Goal: Information Seeking & Learning: Check status

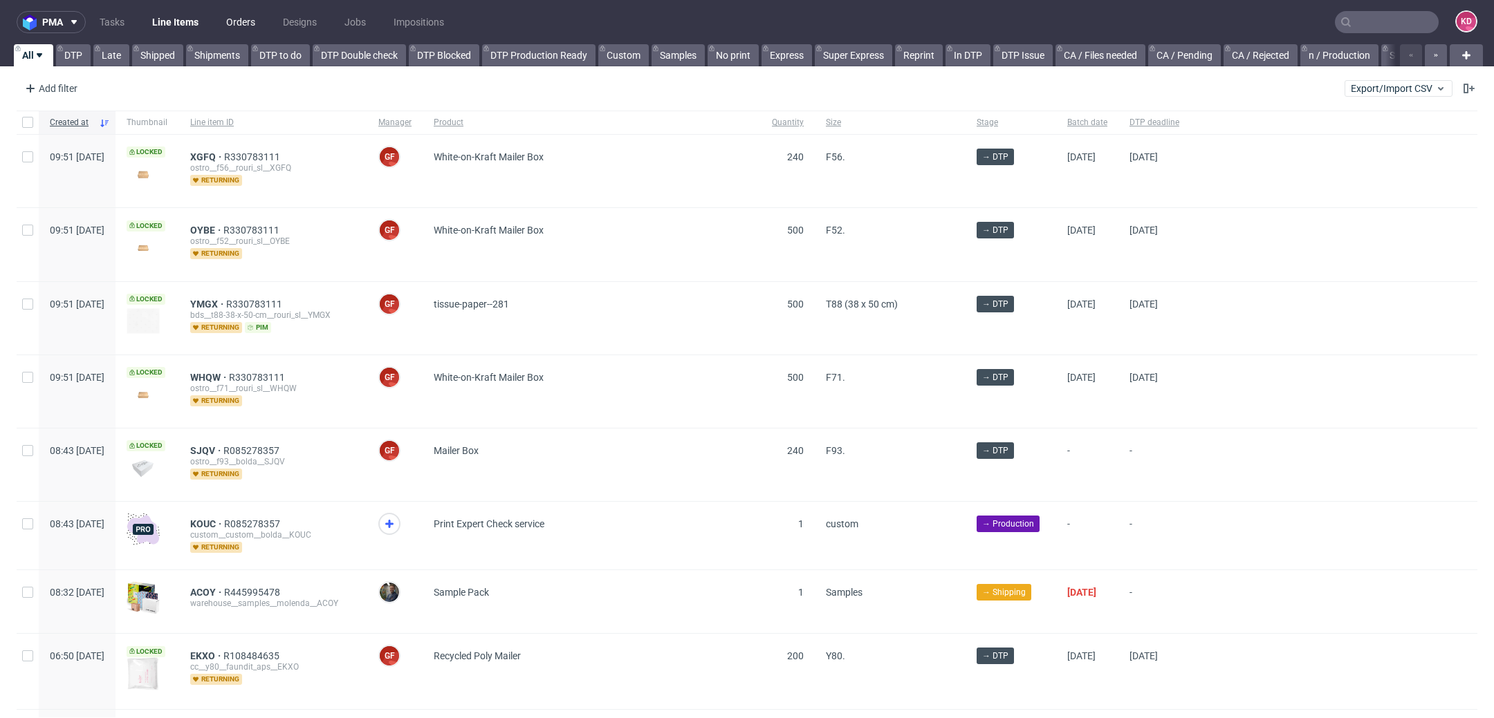
click at [250, 19] on link "Orders" at bounding box center [241, 22] width 46 height 22
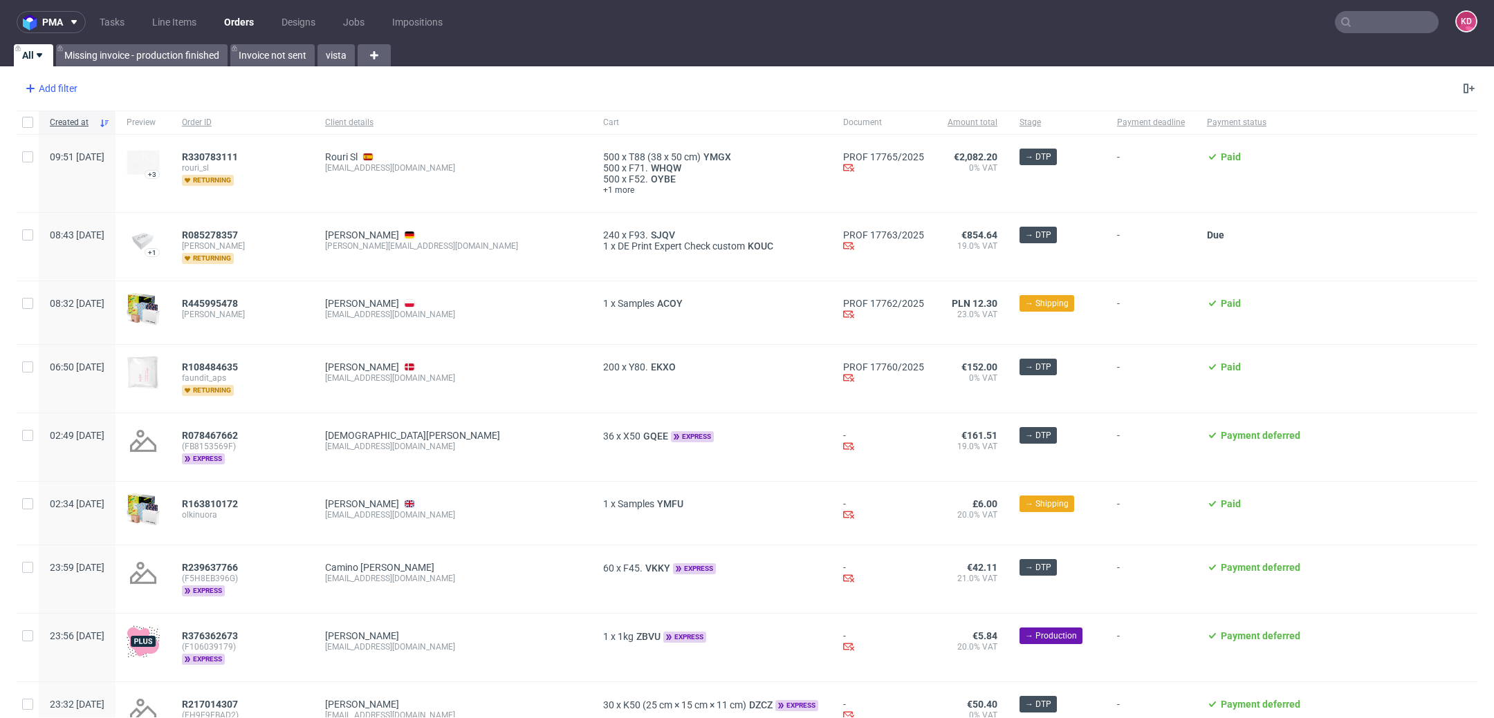
click at [68, 90] on div "Add filter" at bounding box center [49, 88] width 61 height 22
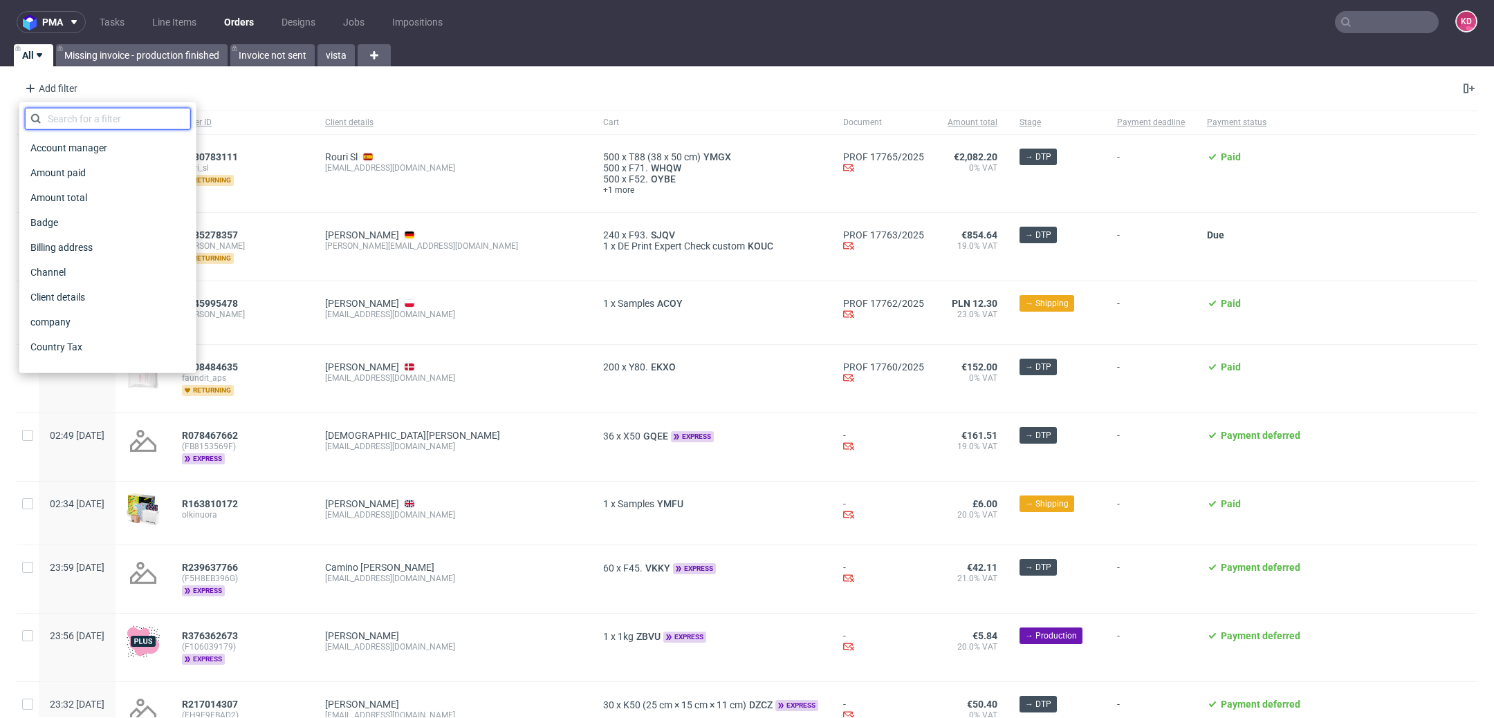
click at [70, 125] on input "text" at bounding box center [108, 119] width 166 height 22
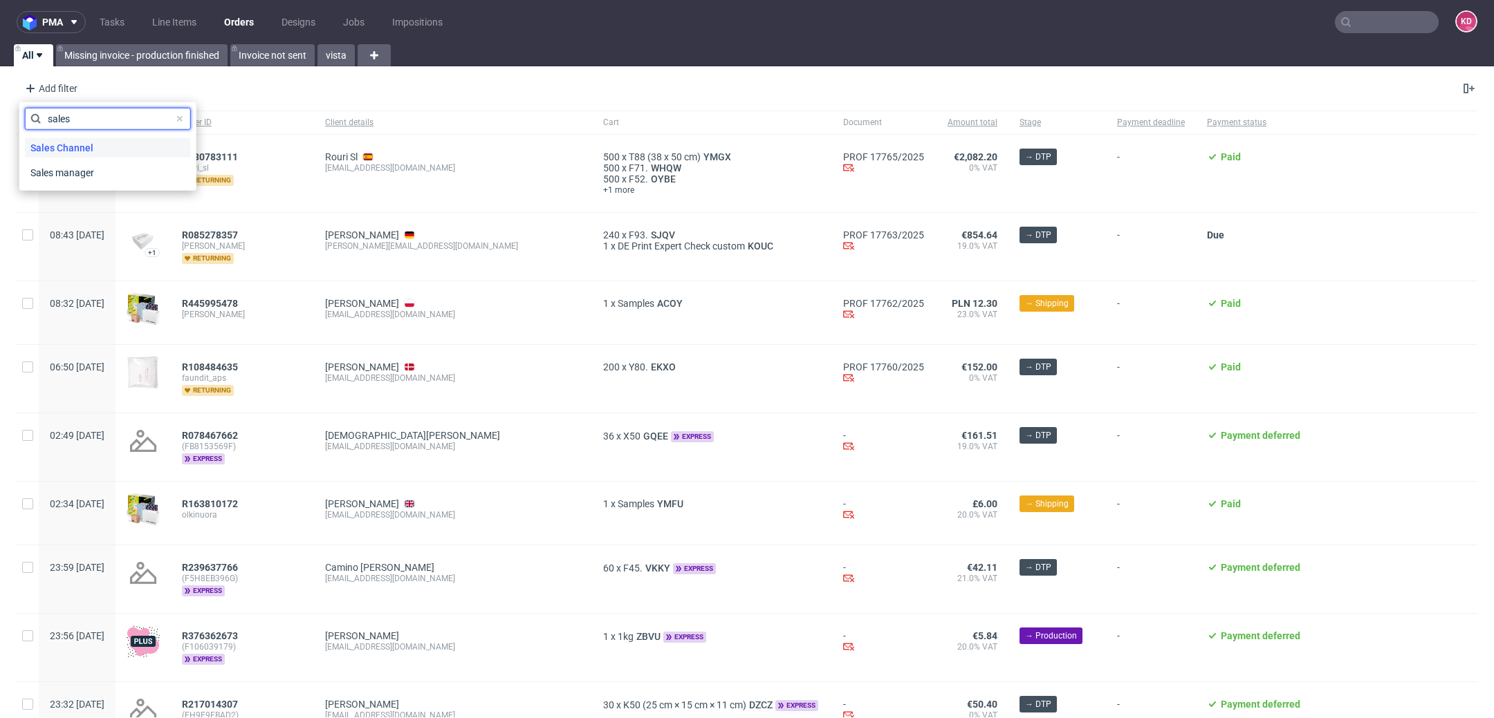
type input "sales"
click at [94, 147] on span "Sales Channel" at bounding box center [62, 147] width 74 height 19
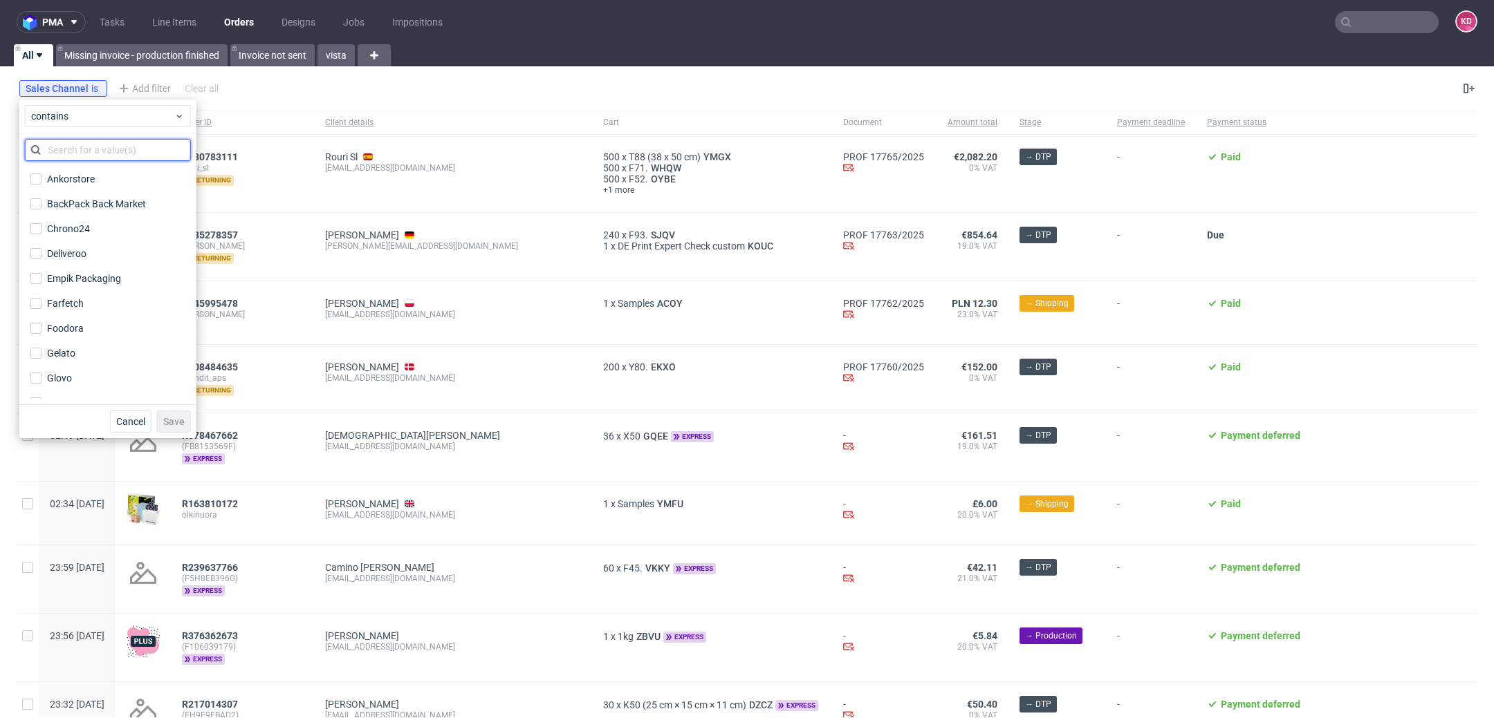
click at [93, 156] on input "text" at bounding box center [108, 150] width 166 height 22
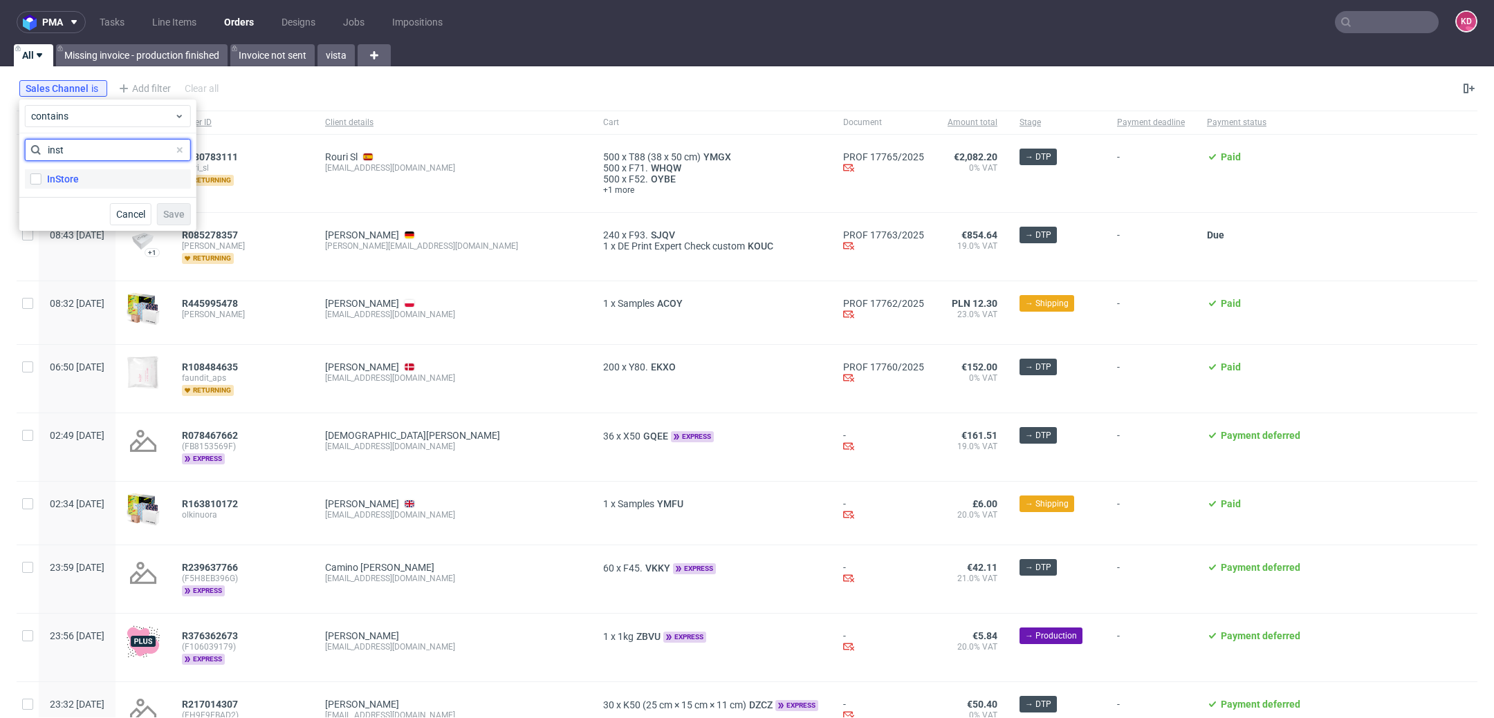
type input "inst"
click at [100, 185] on label "InStore" at bounding box center [108, 178] width 166 height 19
click at [41, 185] on input "InStore" at bounding box center [35, 179] width 11 height 11
checkbox input "true"
click at [175, 210] on span "Save" at bounding box center [173, 215] width 21 height 10
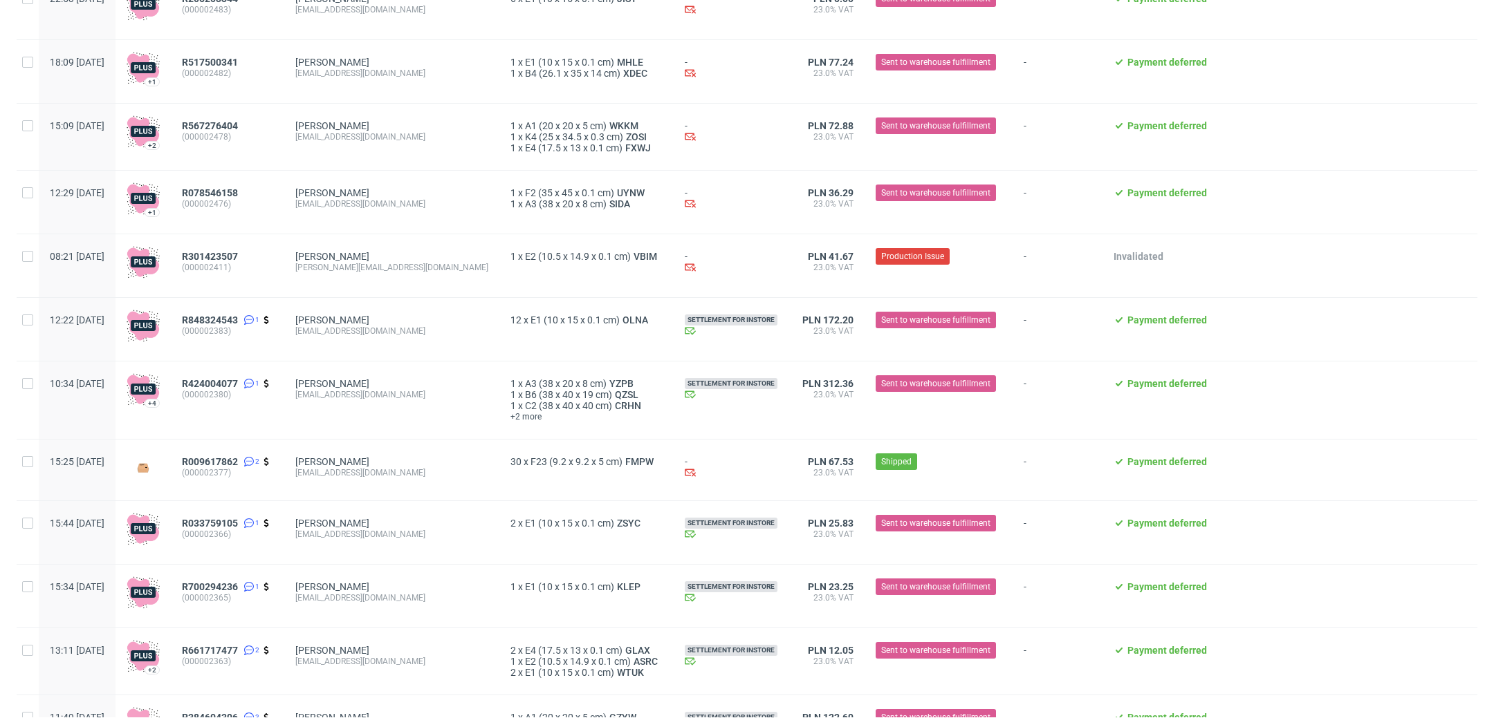
scroll to position [455, 0]
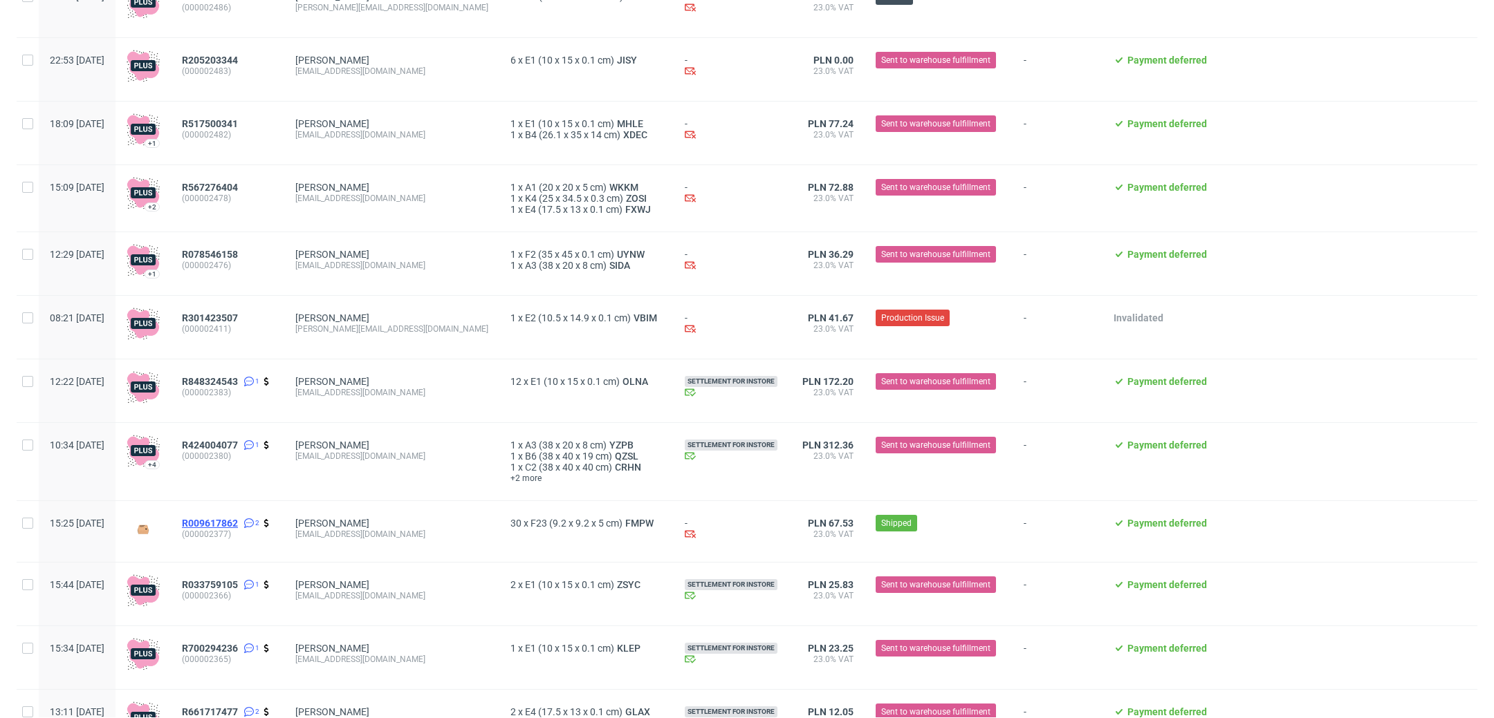
click at [238, 529] on span "R009617862" at bounding box center [210, 523] width 56 height 11
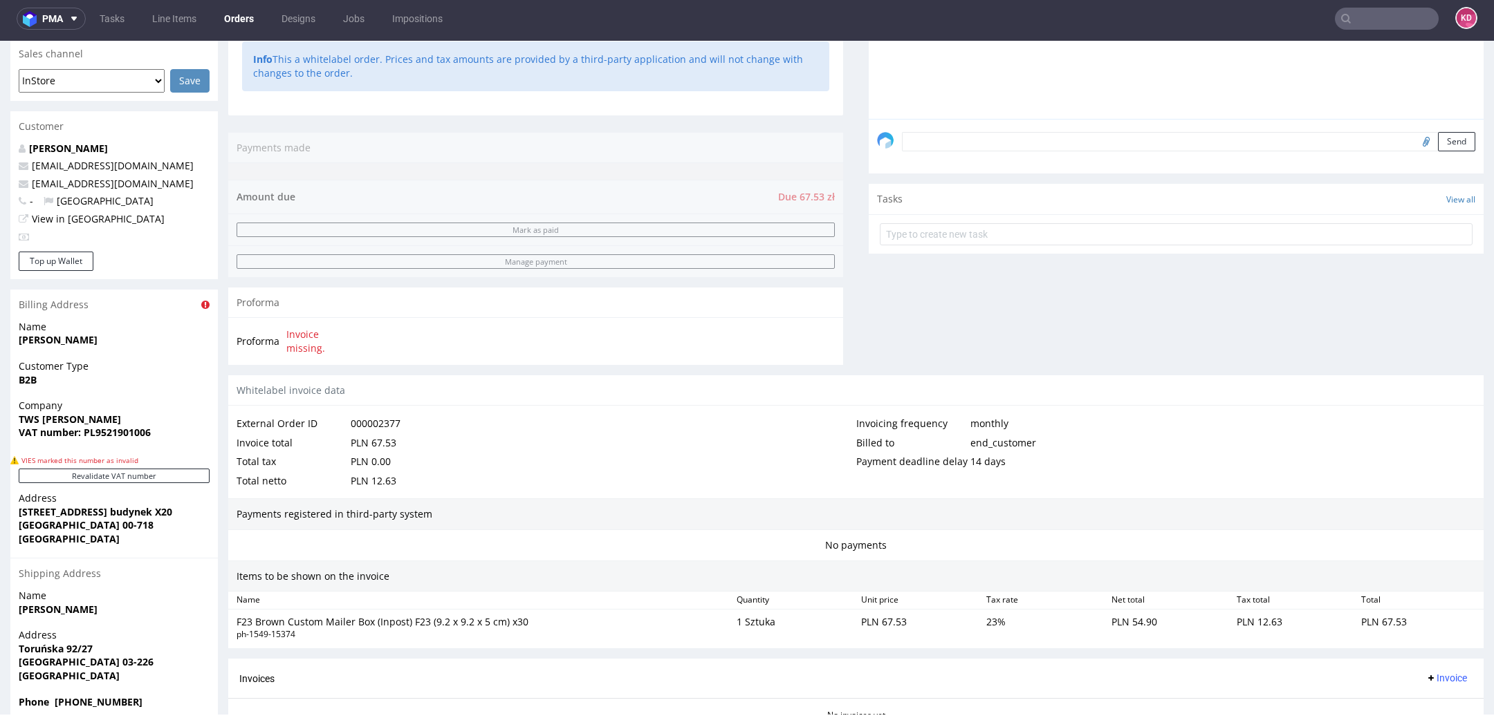
scroll to position [530, 0]
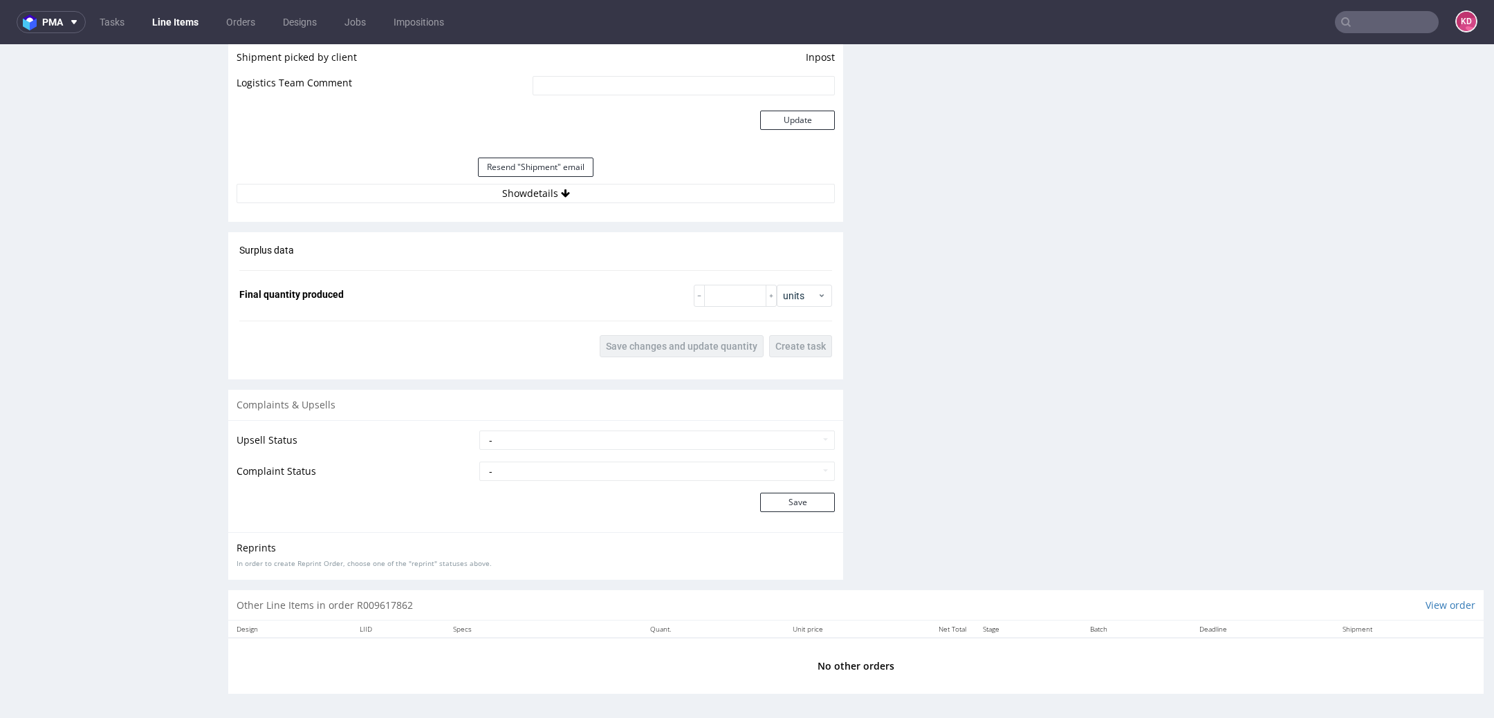
scroll to position [4, 0]
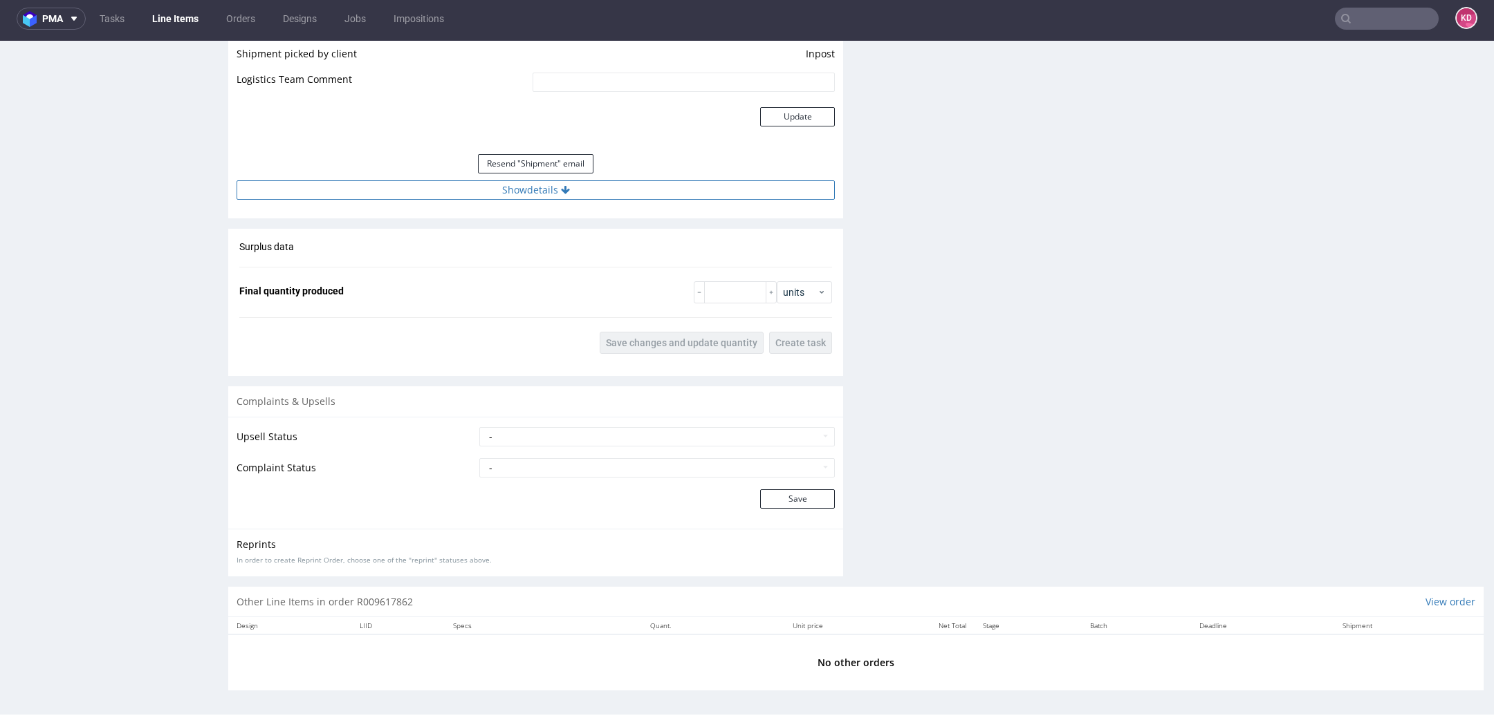
click at [613, 187] on button "Show details" at bounding box center [535, 189] width 598 height 19
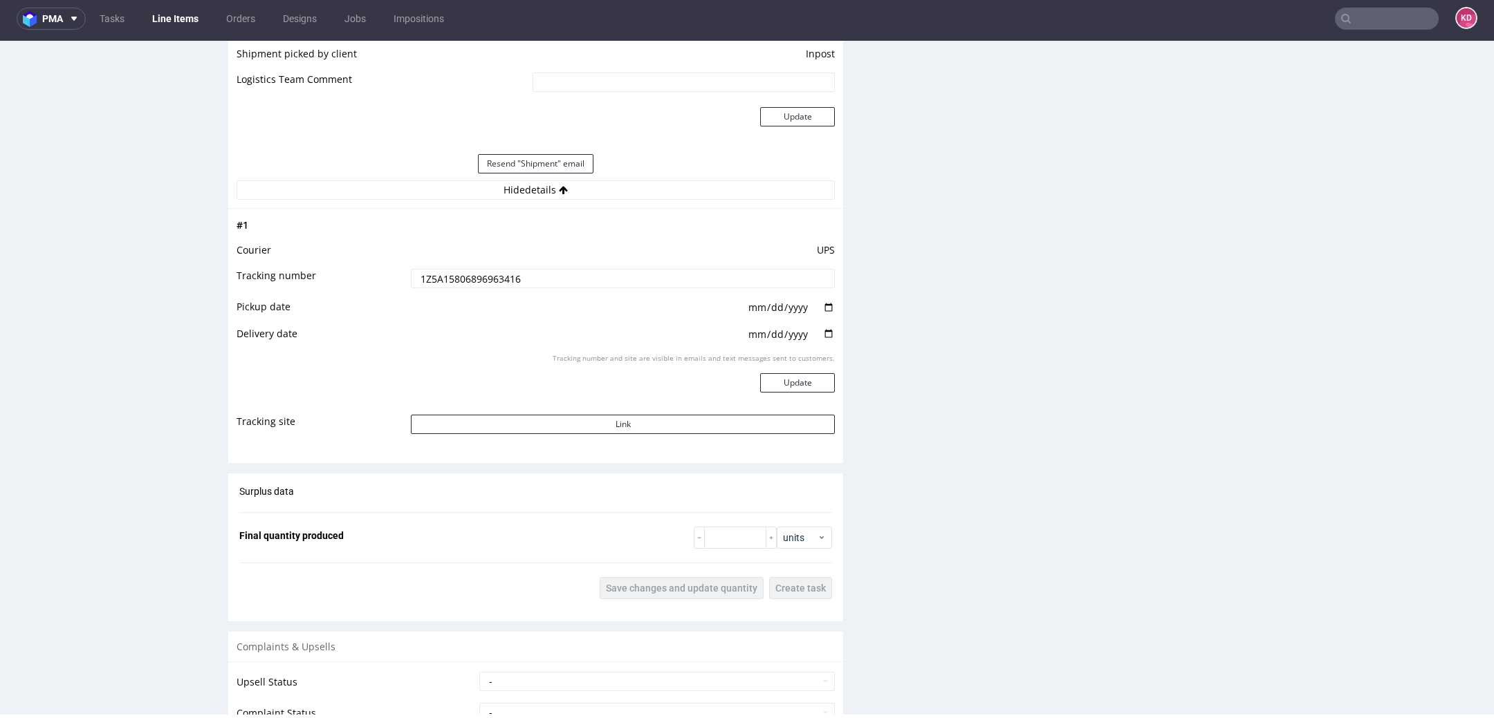
drag, startPoint x: 528, startPoint y: 276, endPoint x: 389, endPoint y: 273, distance: 139.0
click at [389, 274] on tr "Tracking number 1Z5A15806896963416" at bounding box center [535, 283] width 598 height 31
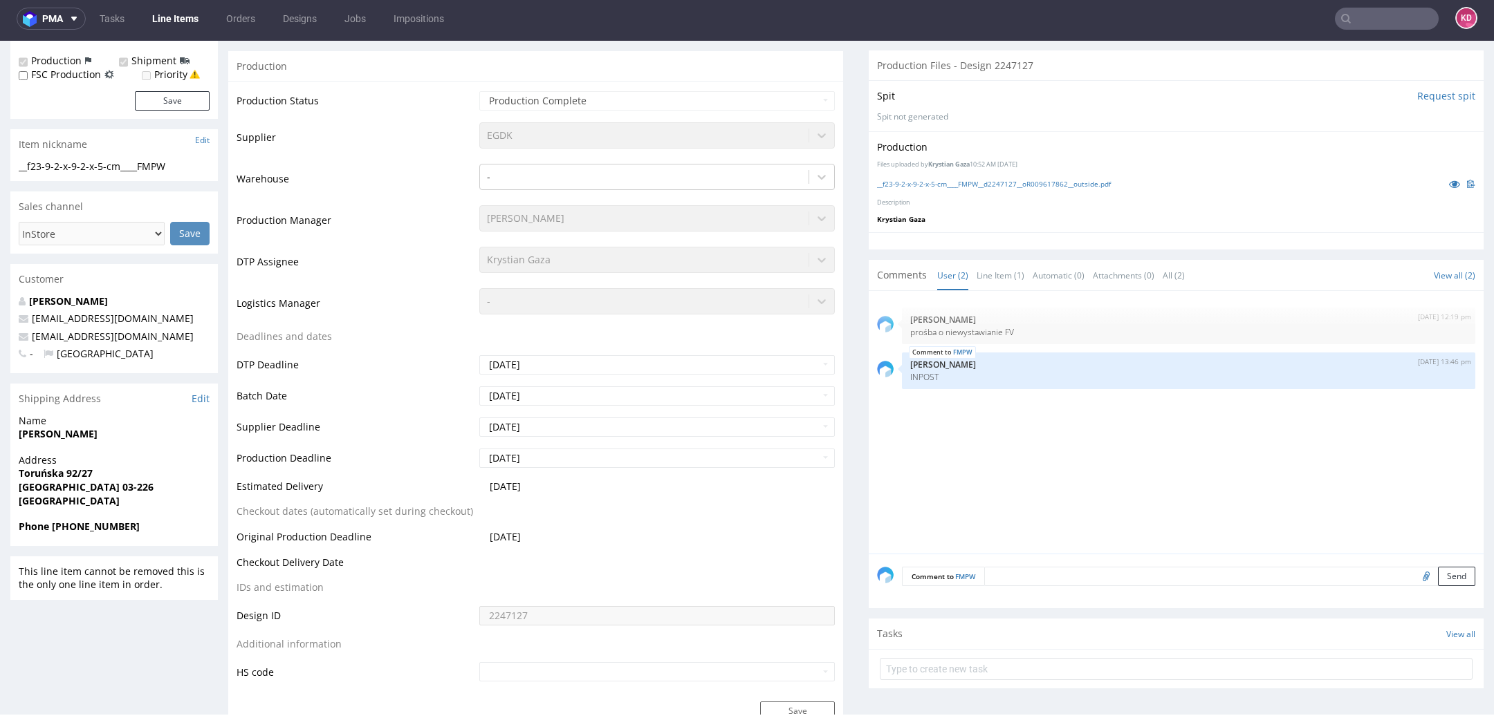
scroll to position [232, 0]
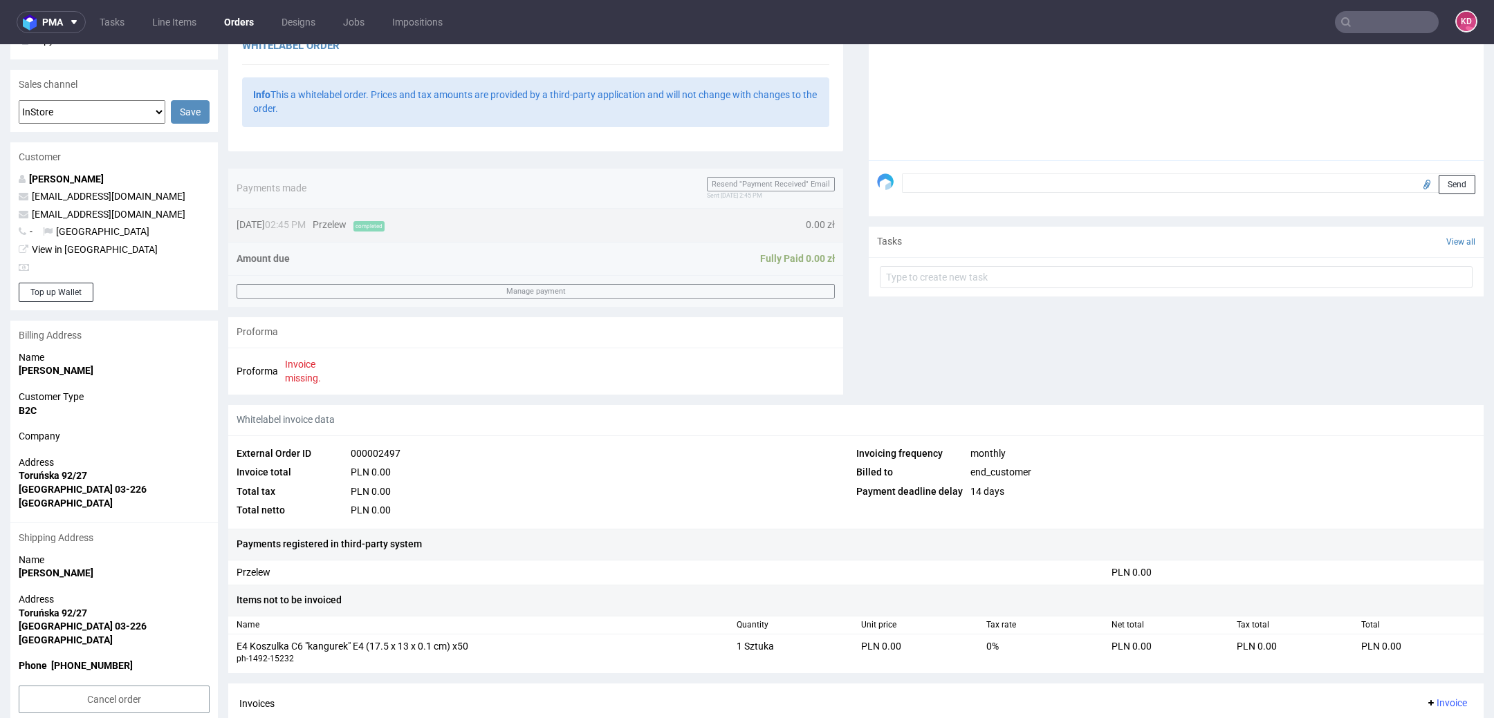
scroll to position [460, 0]
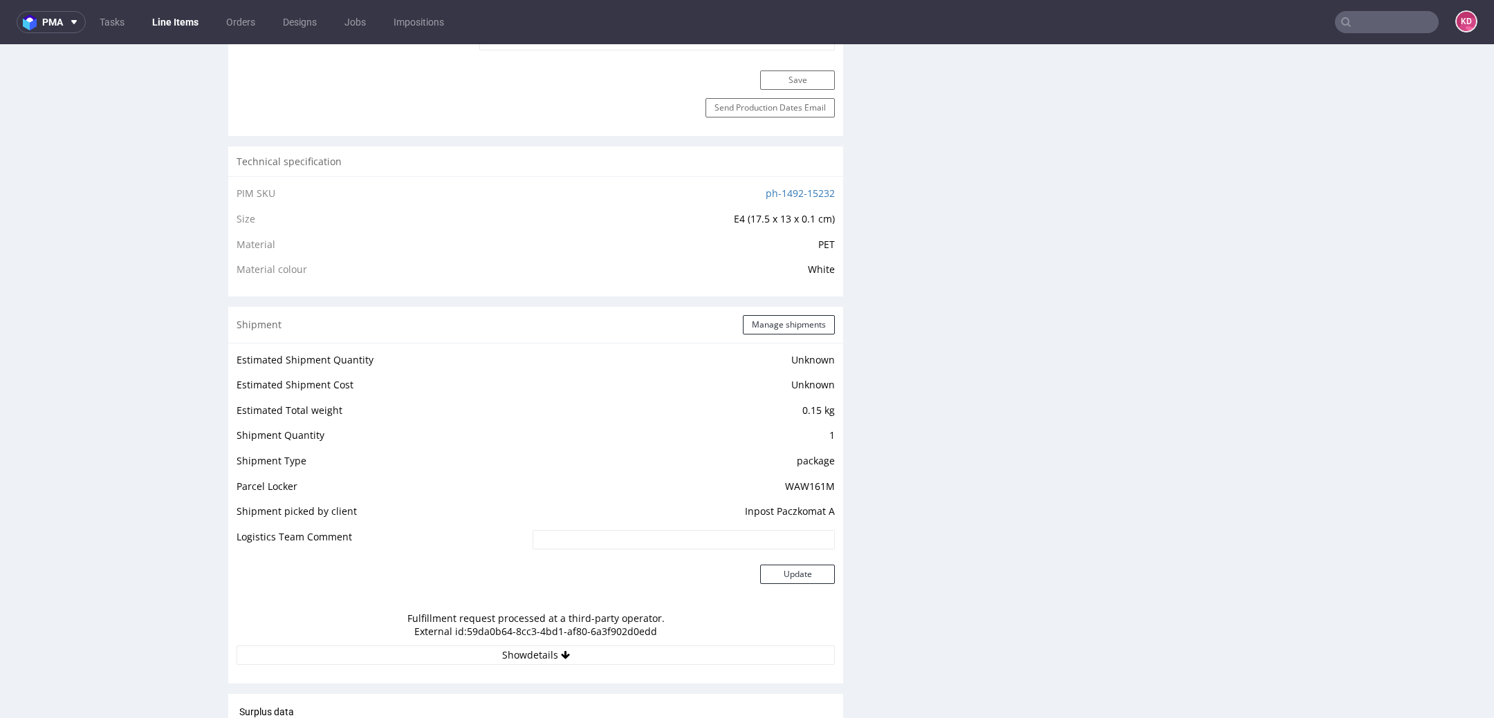
scroll to position [873, 0]
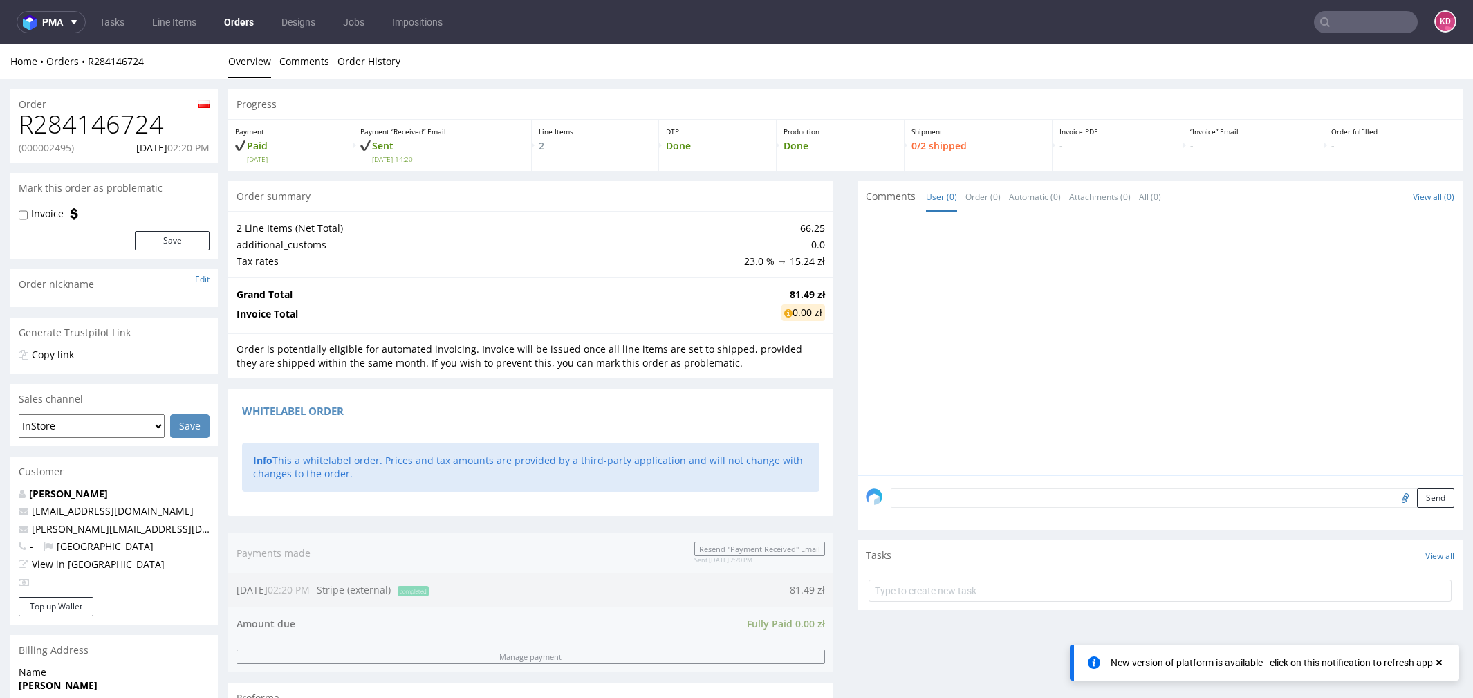
click at [245, 26] on link "Orders" at bounding box center [239, 22] width 46 height 22
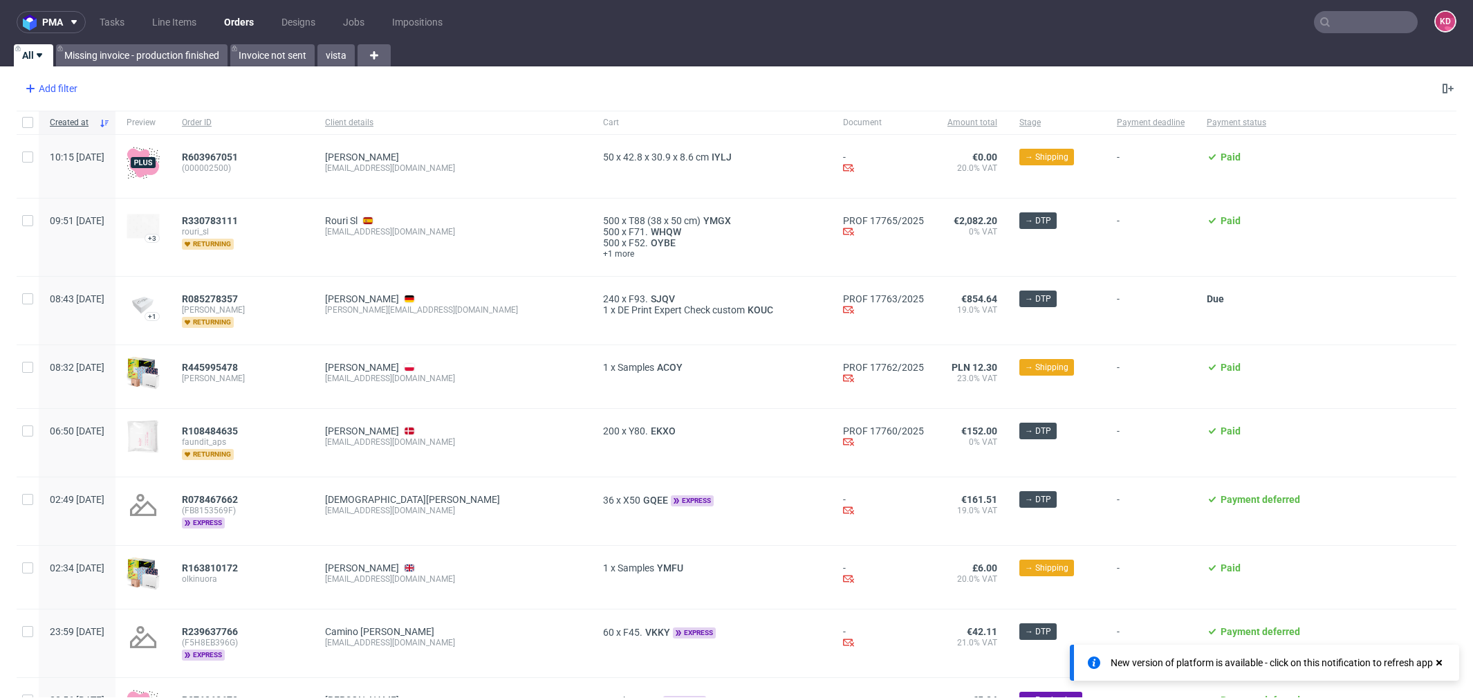
click at [53, 83] on div "Add filter" at bounding box center [49, 88] width 61 height 22
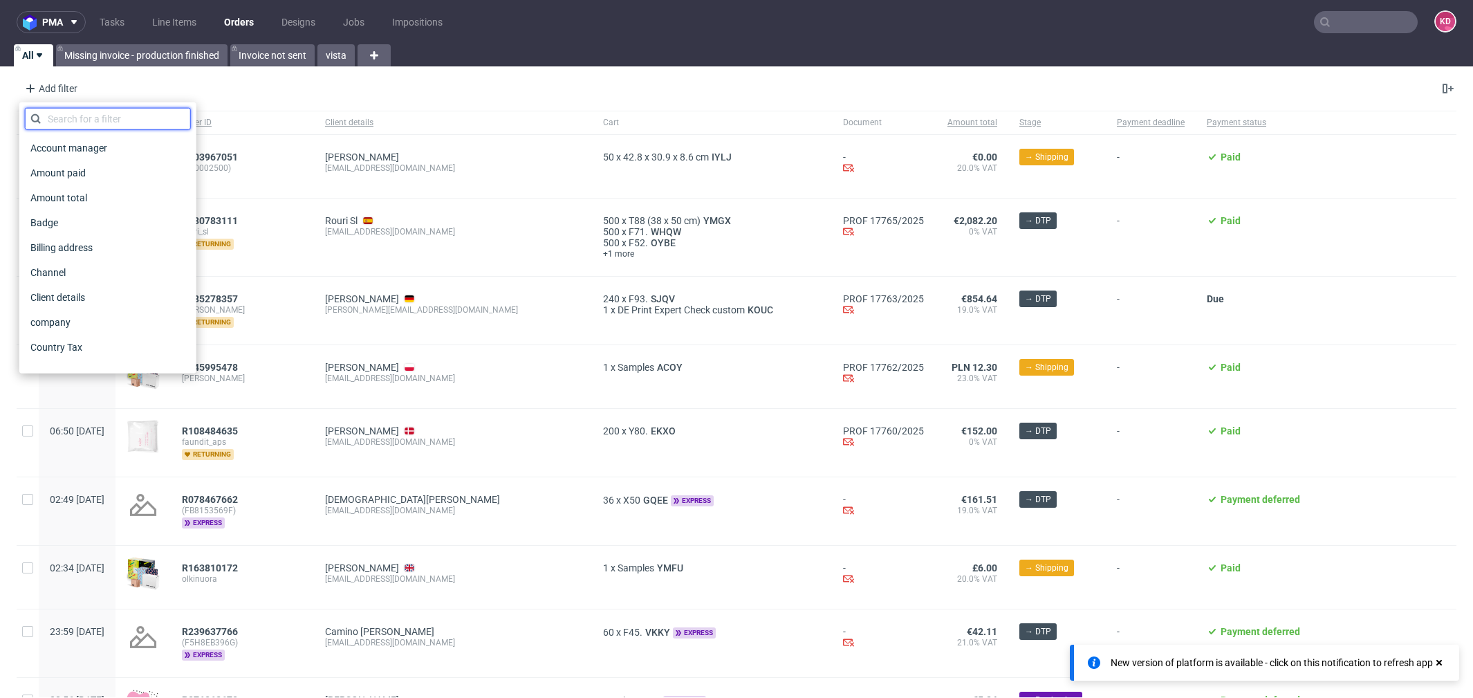
click at [115, 111] on input "text" at bounding box center [108, 119] width 166 height 22
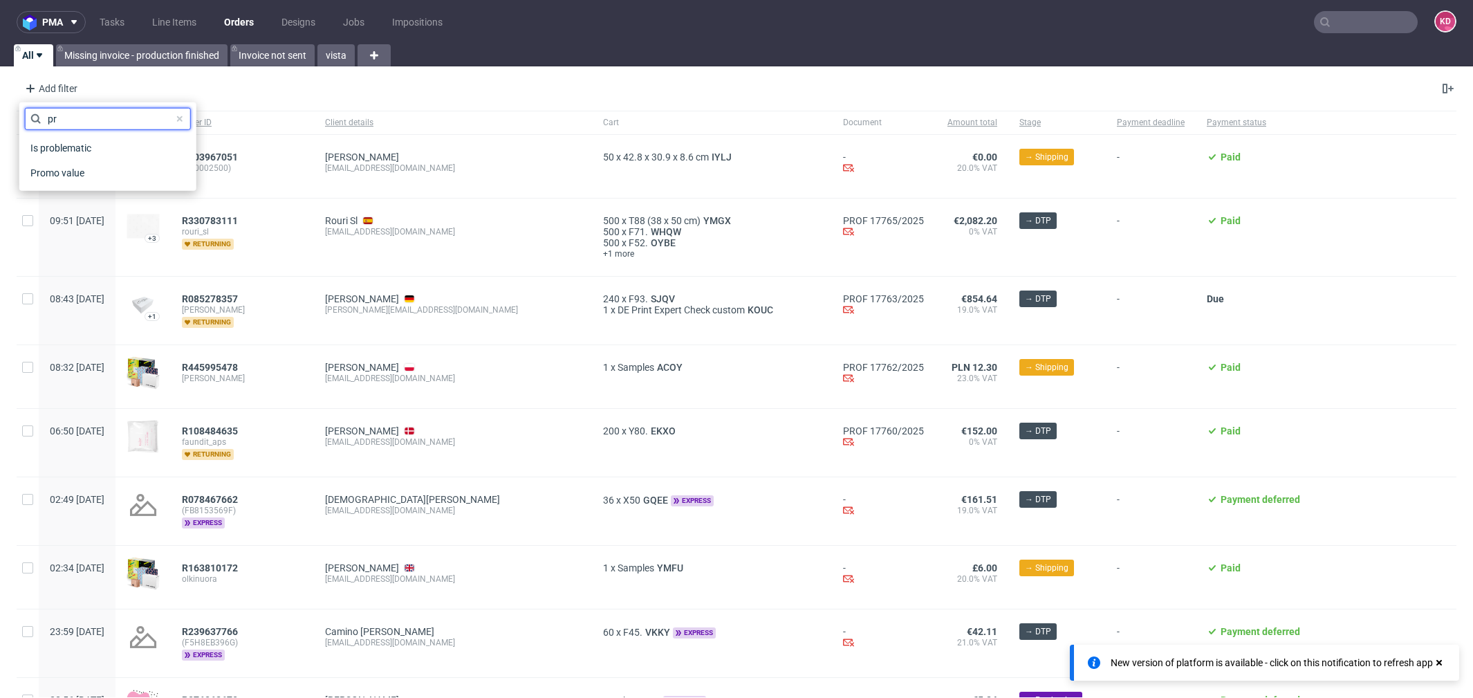
type input "p"
type input "sal"
click at [131, 147] on div "Sales Channel" at bounding box center [108, 147] width 166 height 19
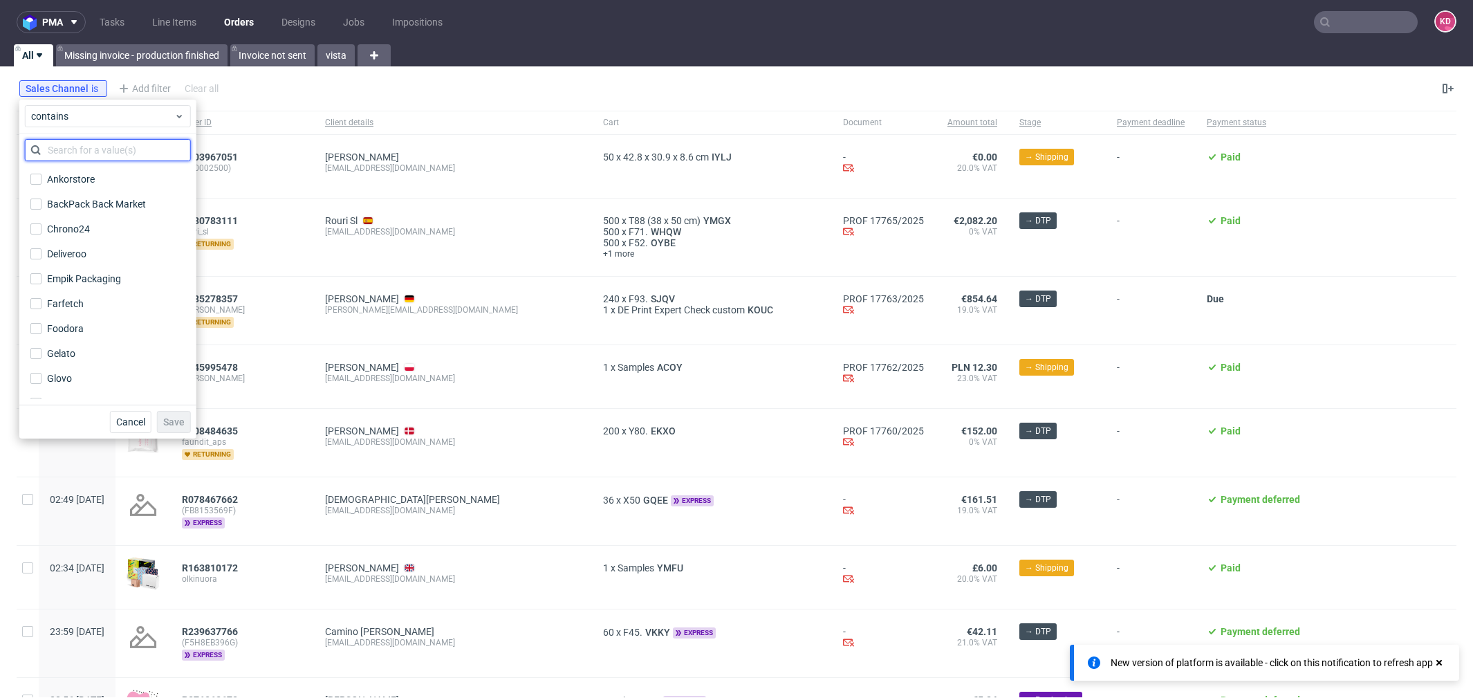
click at [132, 147] on input "text" at bounding box center [108, 150] width 166 height 22
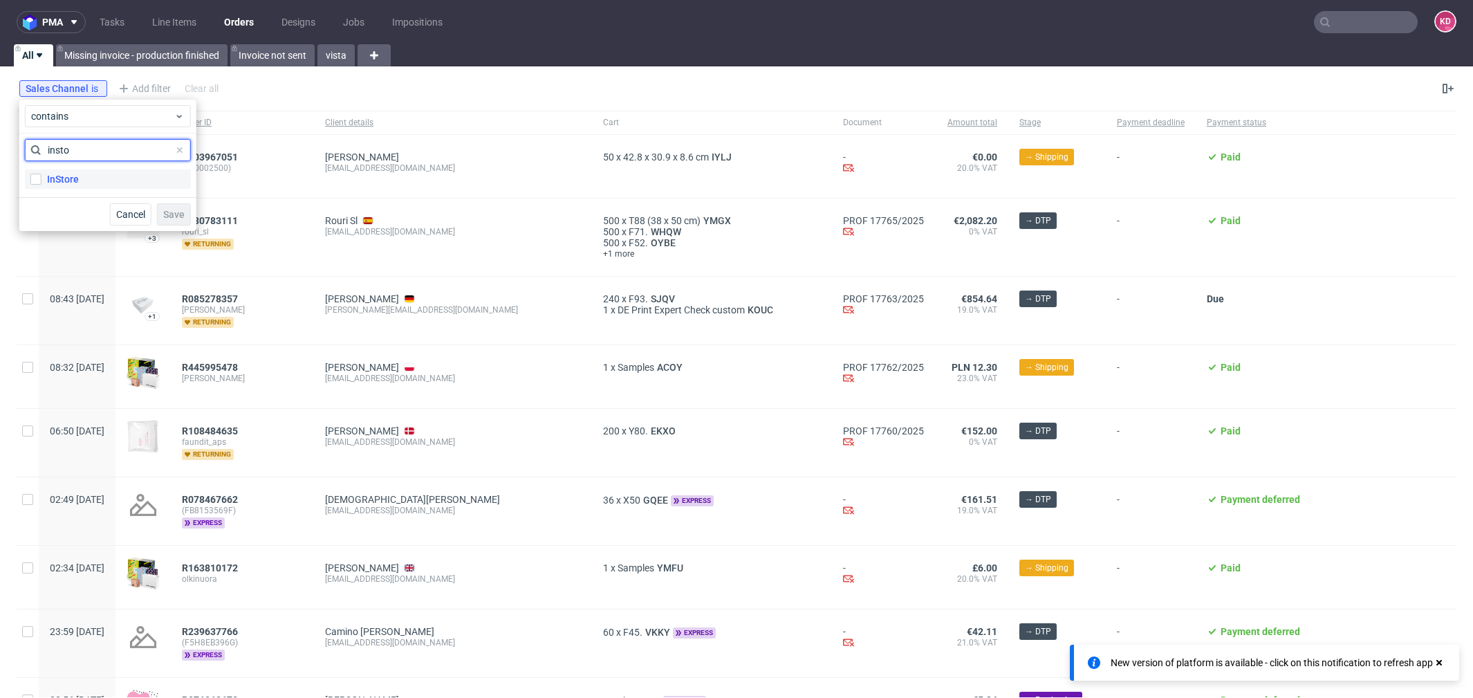
type input "insto"
click at [128, 172] on label "InStore" at bounding box center [108, 178] width 166 height 19
click at [41, 174] on input "InStore" at bounding box center [35, 179] width 11 height 11
checkbox input "true"
click at [181, 213] on span "Save" at bounding box center [173, 215] width 21 height 10
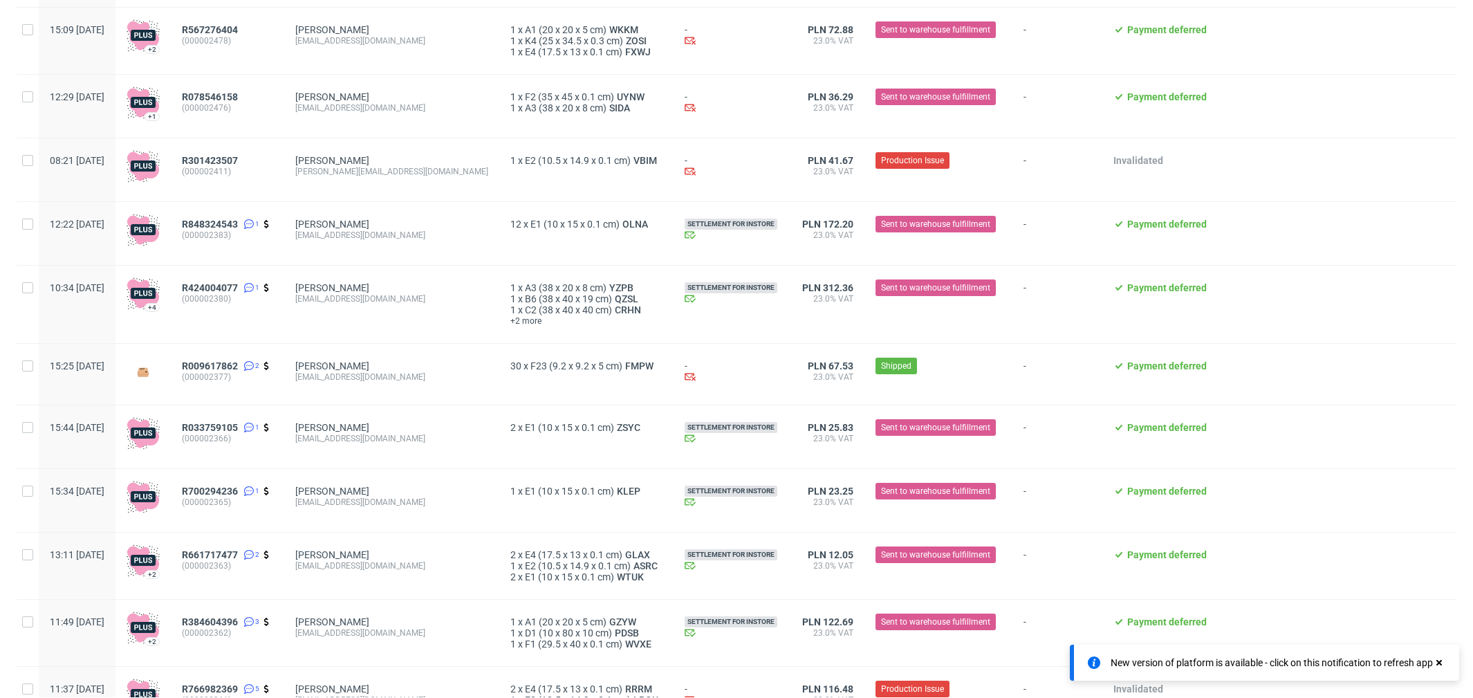
scroll to position [612, 0]
click at [238, 372] on span "R009617862" at bounding box center [210, 366] width 56 height 11
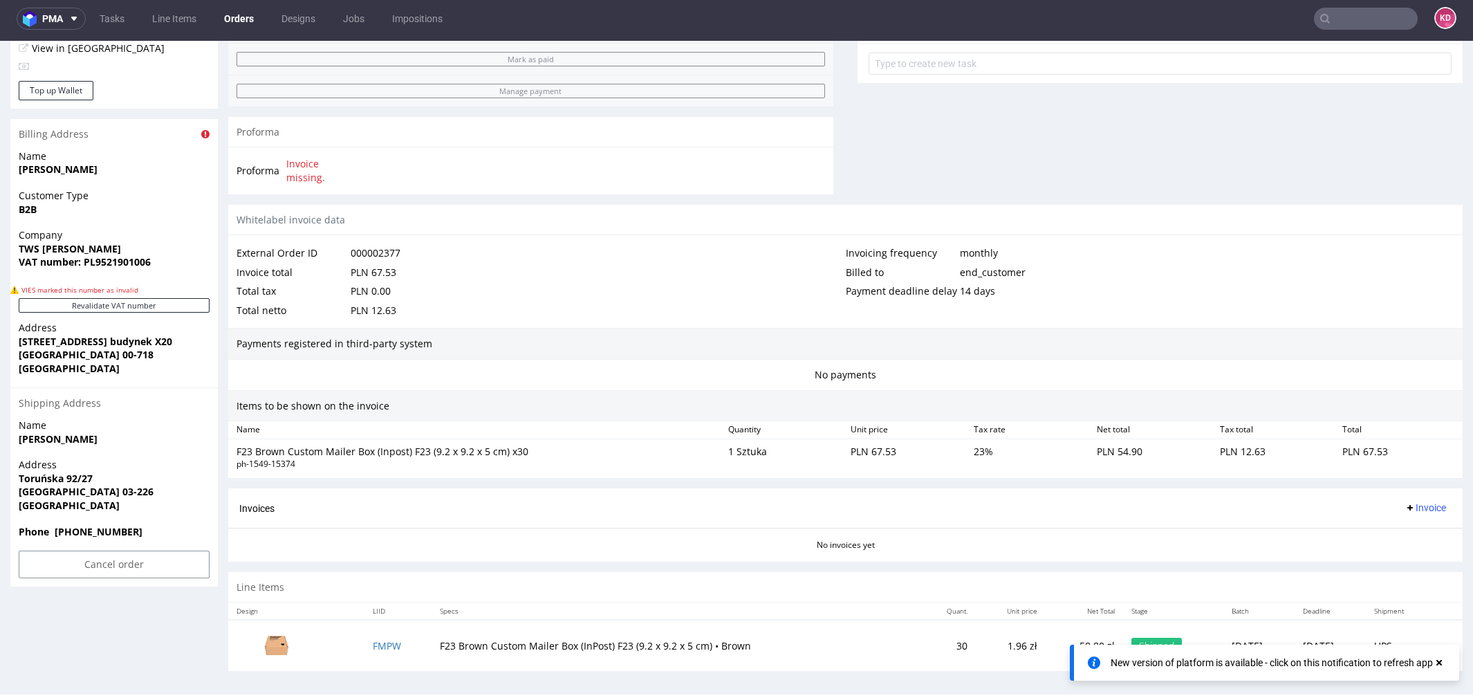
scroll to position [550, 0]
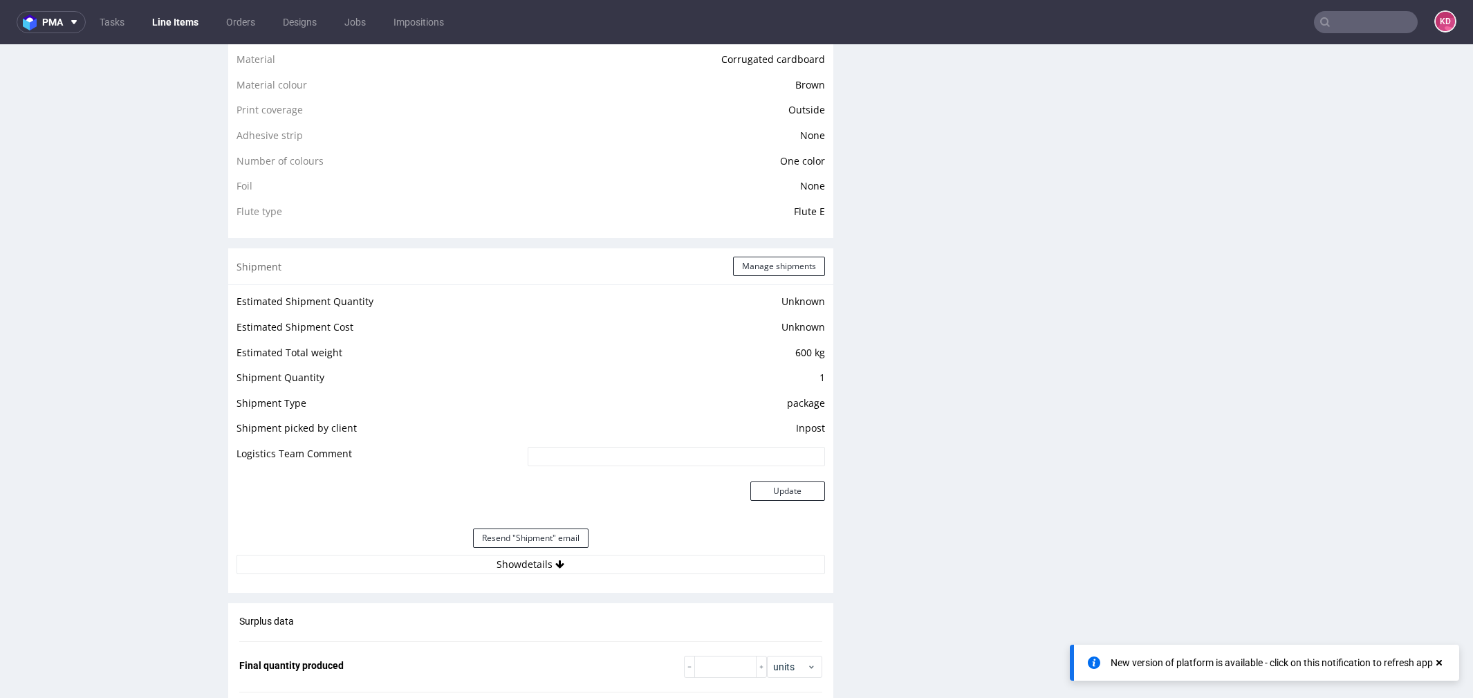
scroll to position [1158, 0]
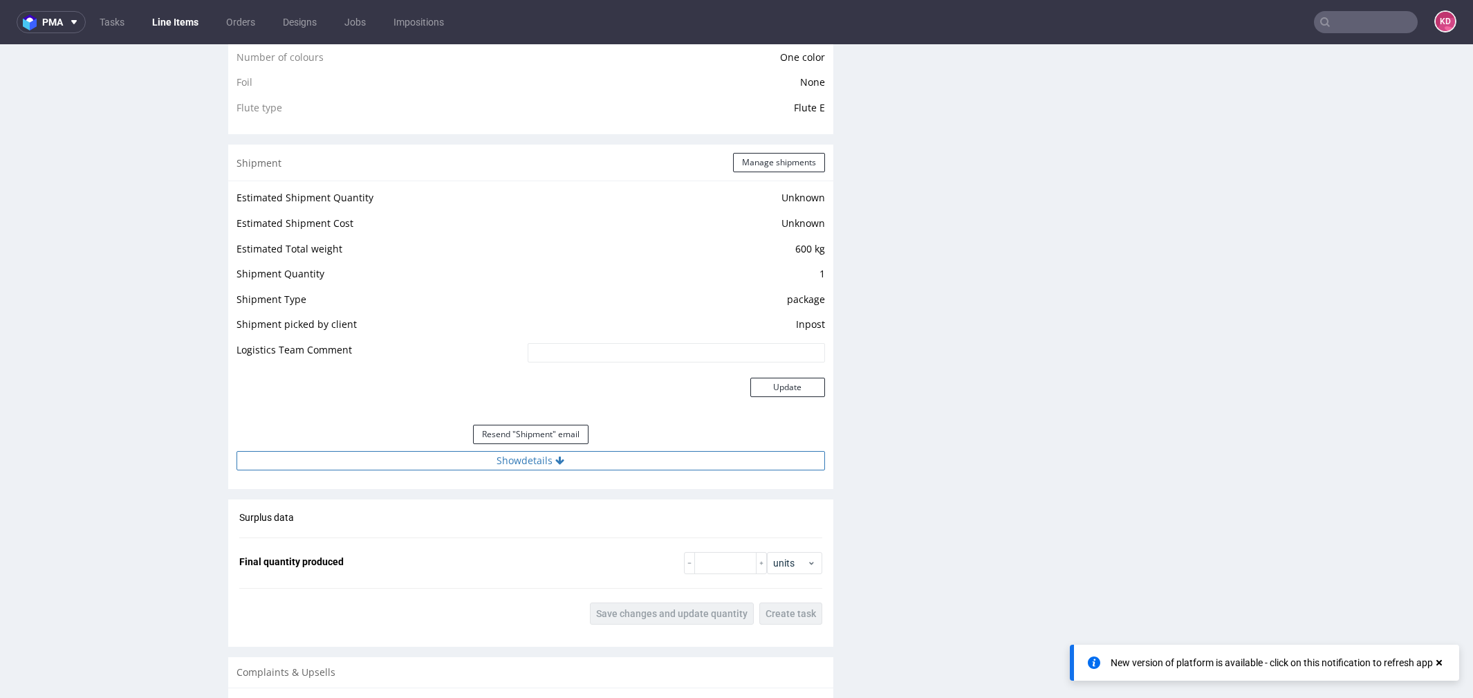
click at [585, 454] on button "Show details" at bounding box center [530, 460] width 588 height 19
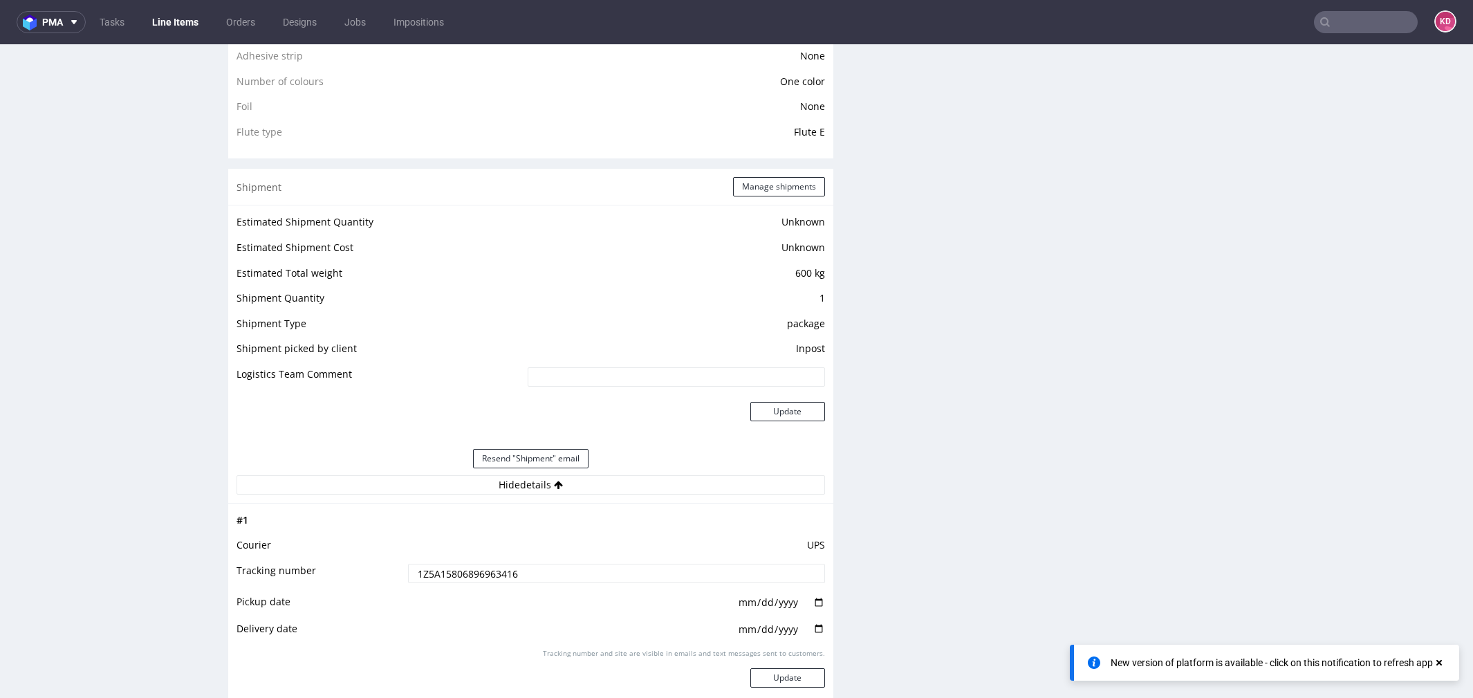
scroll to position [1297, 0]
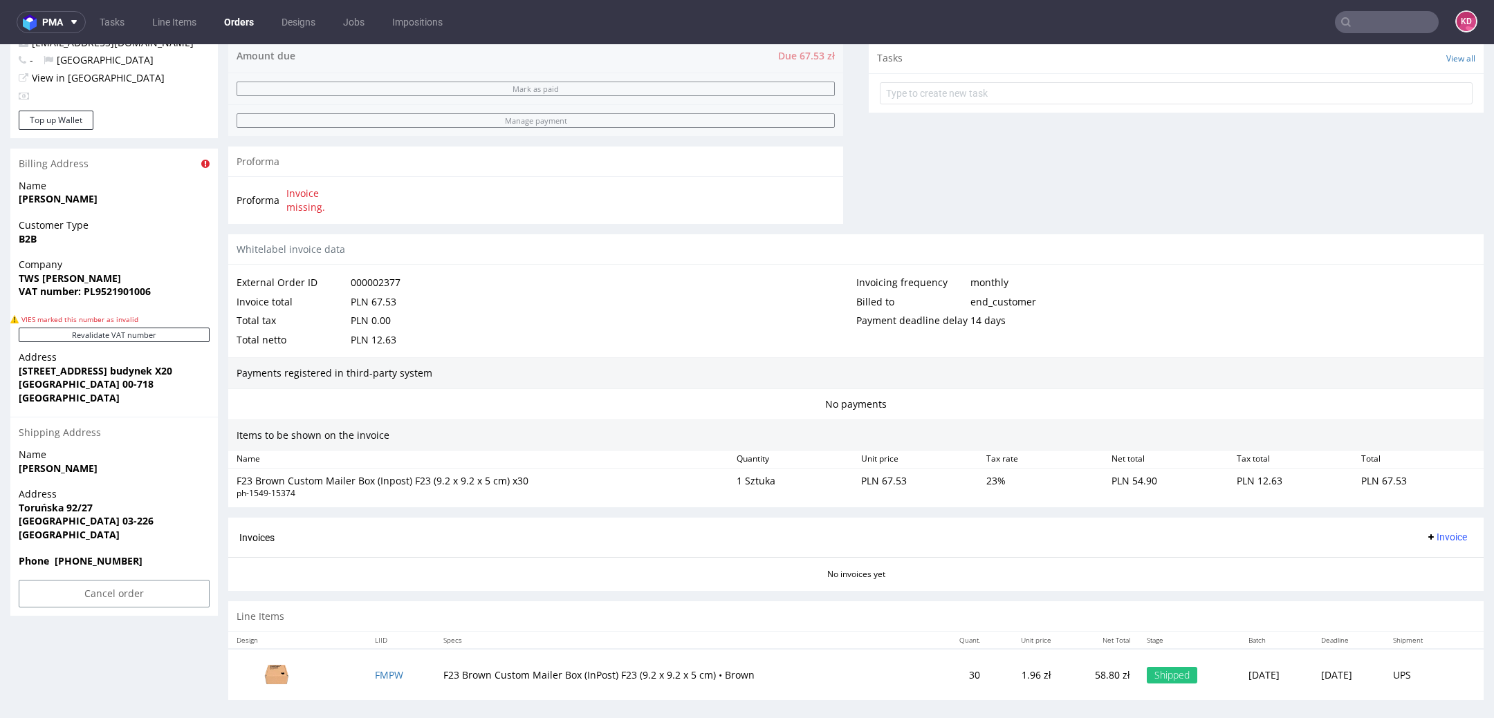
scroll to position [530, 0]
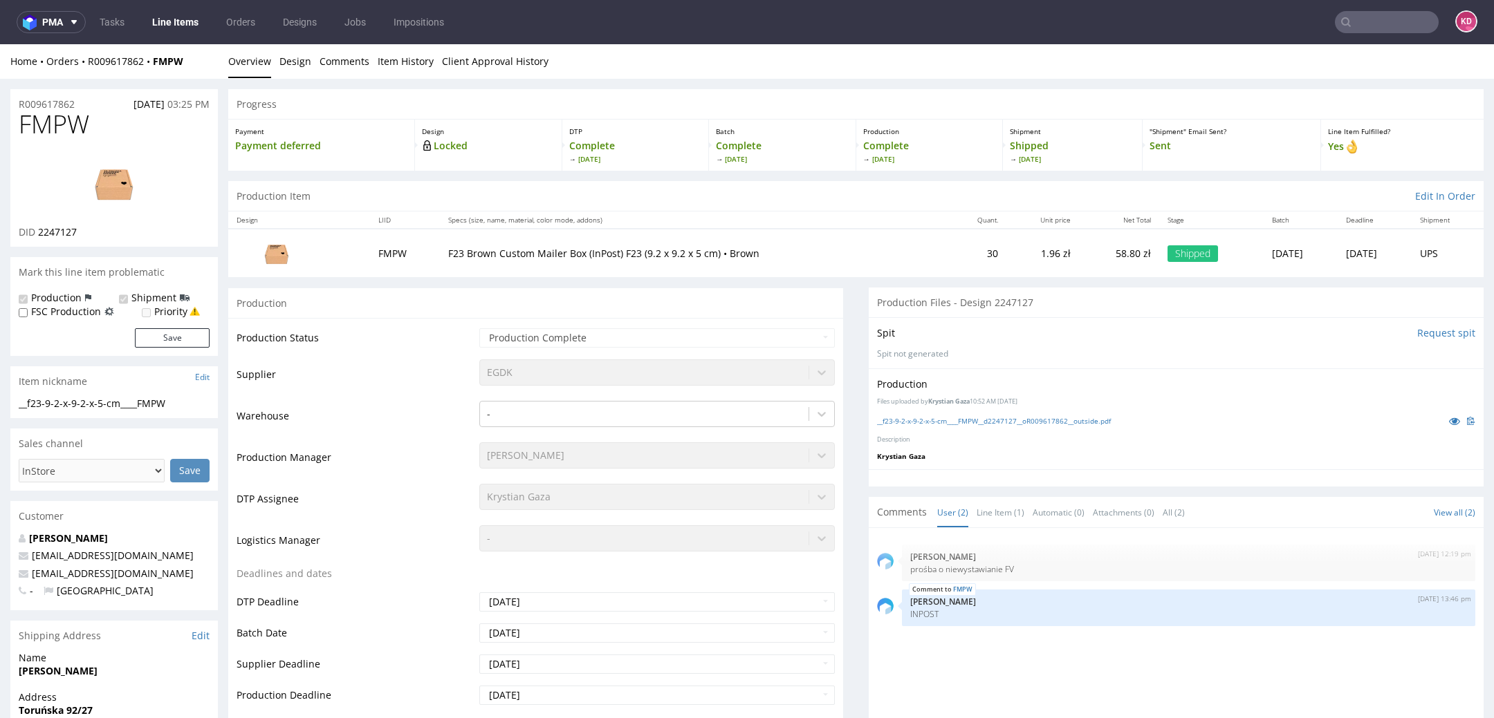
click at [1363, 17] on input "text" at bounding box center [1387, 22] width 104 height 22
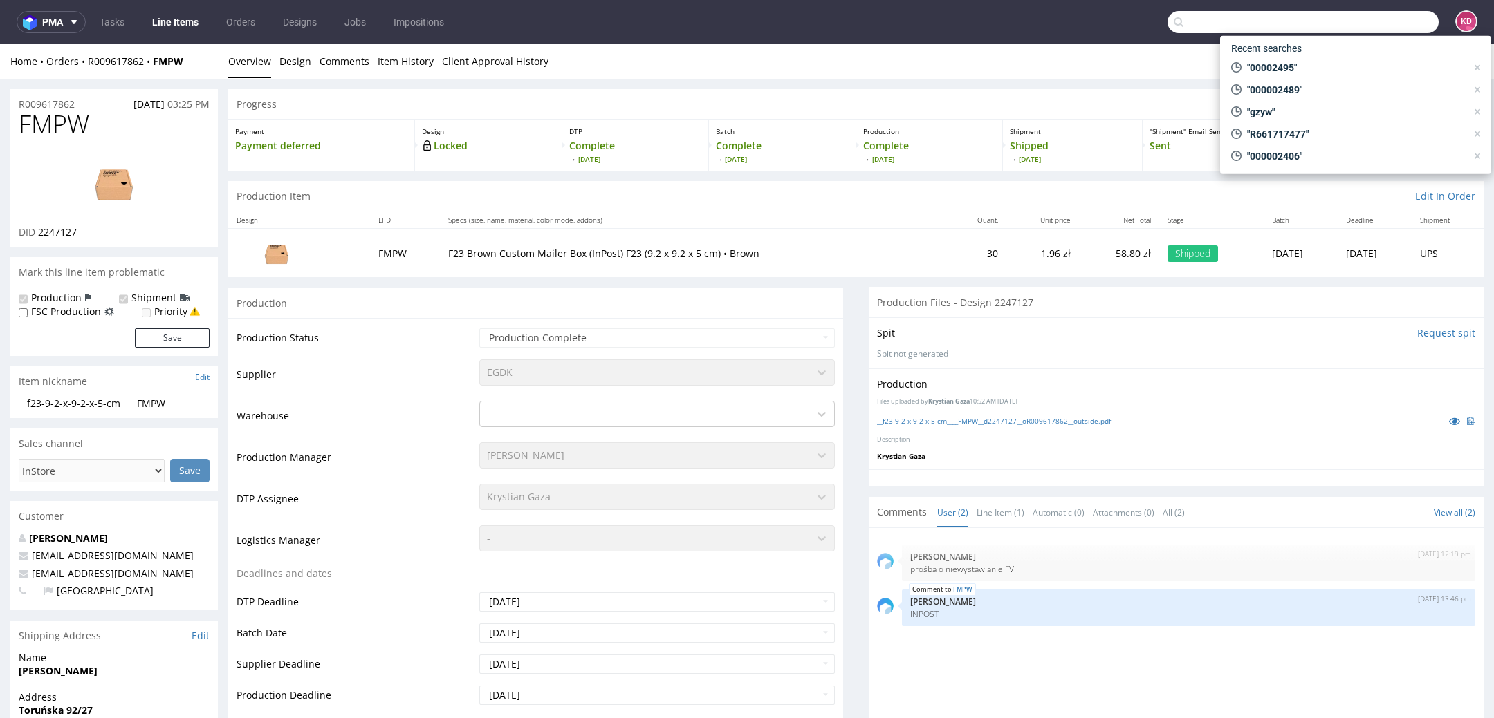
paste input "kontakt@masterlogis.pl"
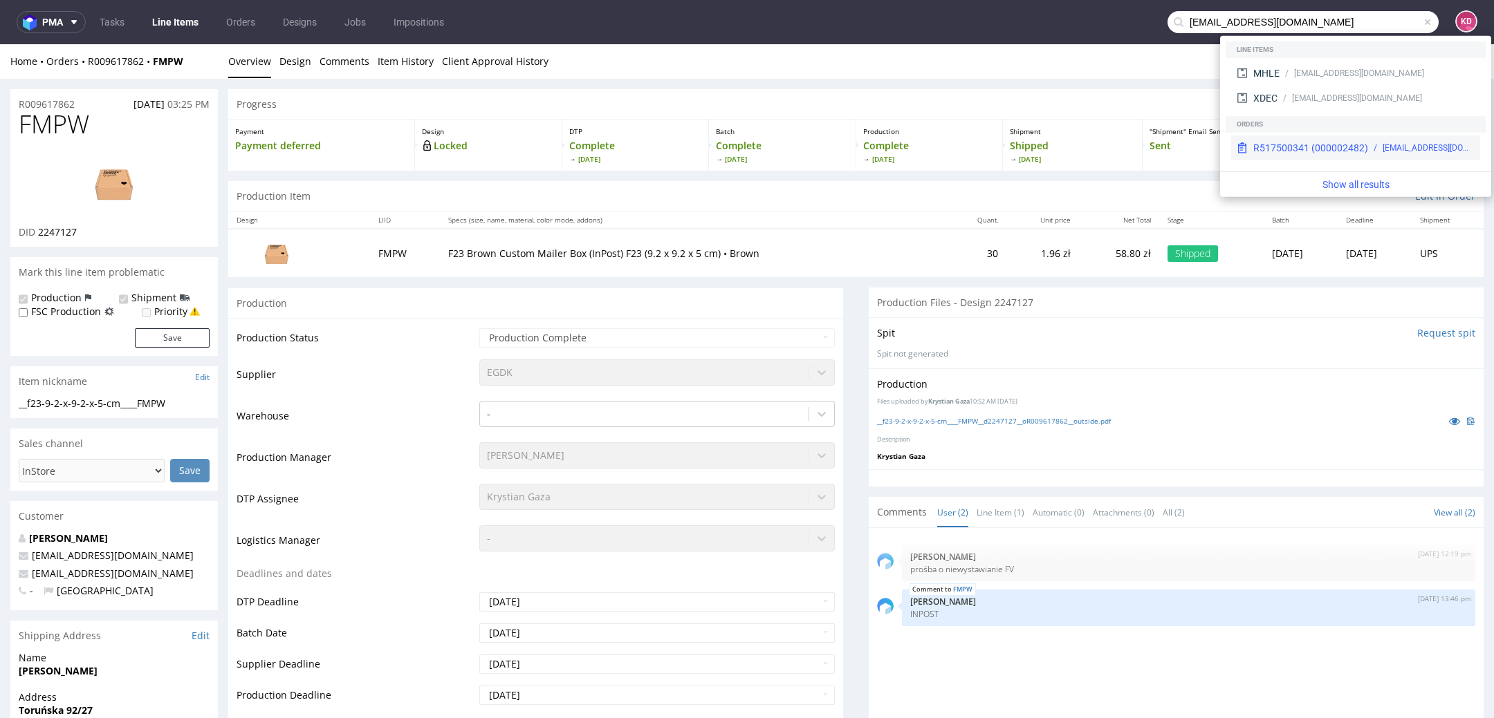
type input "kontakt@masterlogis.pl"
click at [1306, 149] on div "R517500341 (000002482)" at bounding box center [1310, 148] width 115 height 14
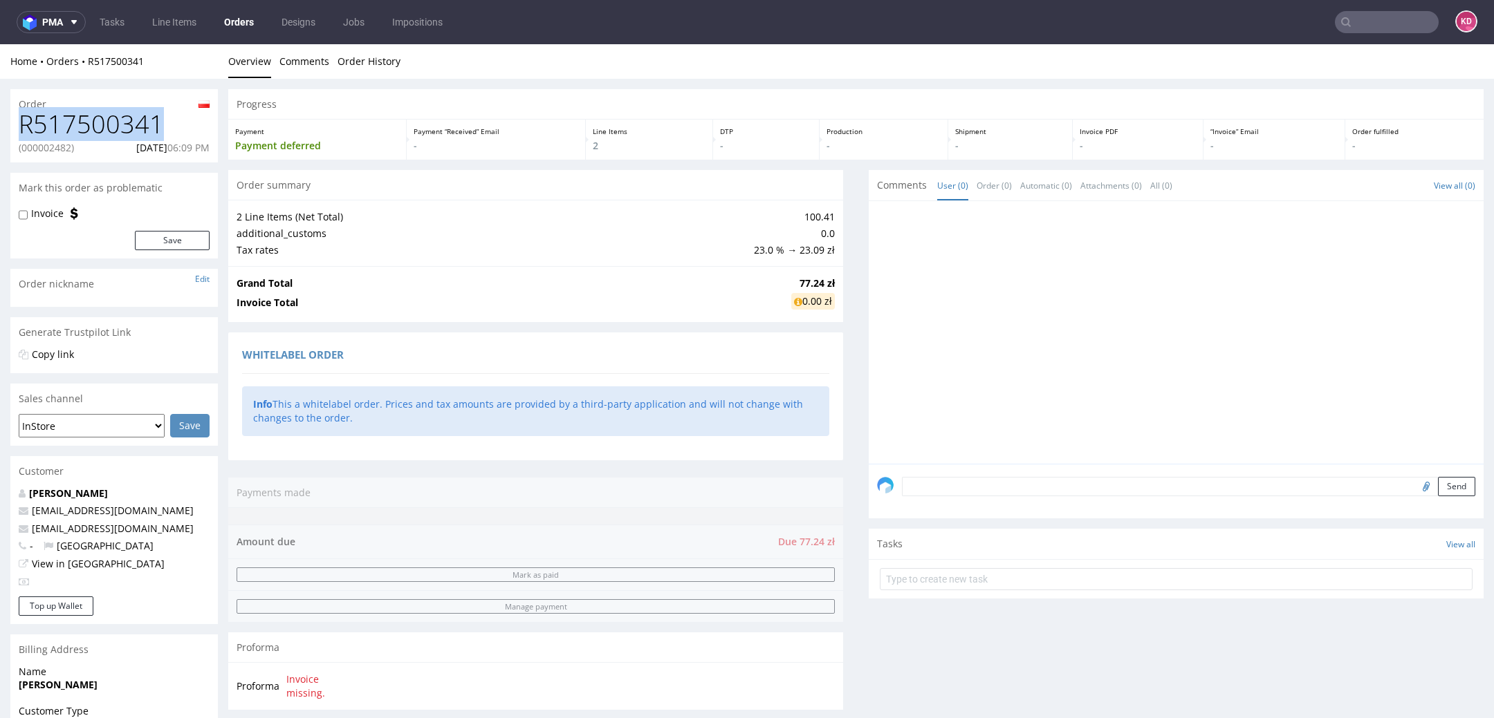
drag, startPoint x: 169, startPoint y: 121, endPoint x: 0, endPoint y: 121, distance: 169.4
click at [0, 121] on div "Order R517500341 (000002482) 20.08.2025 06:09 PM Mark this order as problematic…" at bounding box center [747, 687] width 1494 height 1216
copy h1 "R517500341"
